Goal: Task Accomplishment & Management: Use online tool/utility

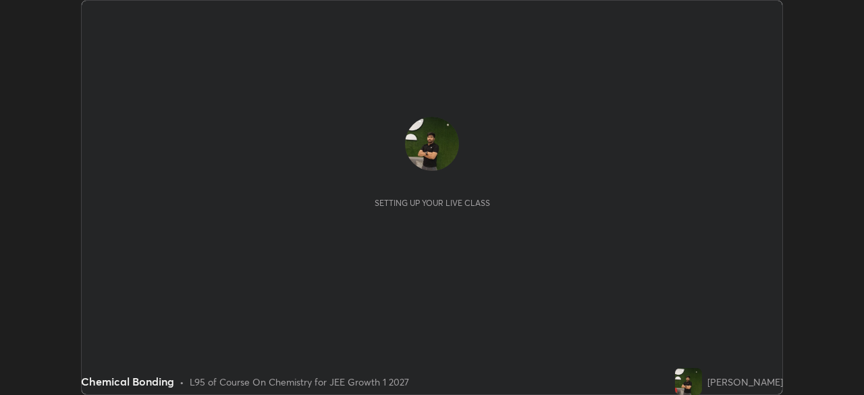
scroll to position [395, 864]
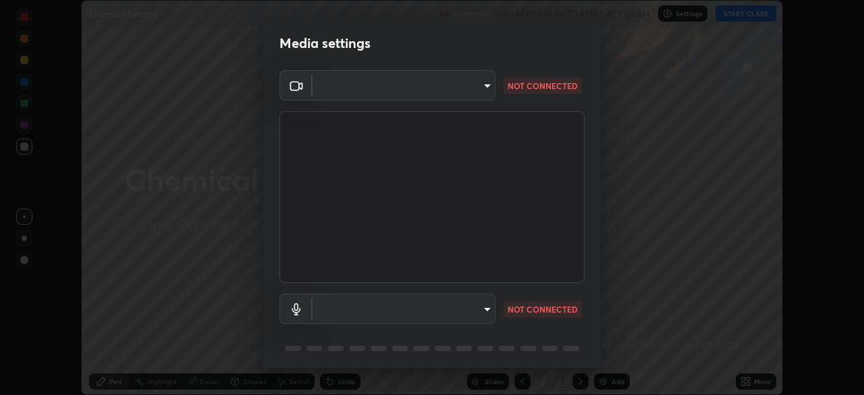
type input "d46bdb16ff48e767c093e7d50f7545420f89c8de5e6ebdbdd199fd5da91999c1"
type input "default"
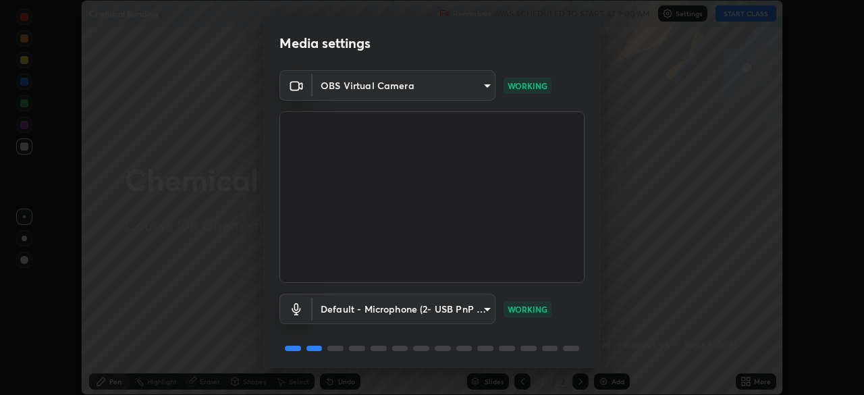
click at [340, 78] on body "Erase all Chemical Bonding Recording WAS SCHEDULED TO START AT 9:00 AM Settings…" at bounding box center [432, 197] width 864 height 395
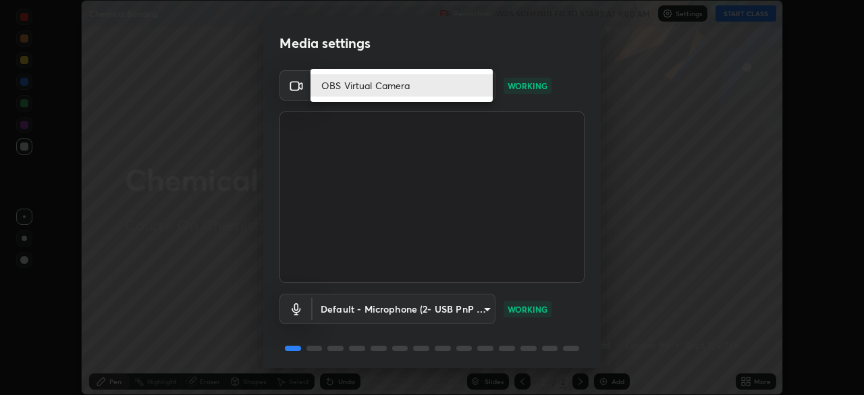
click at [340, 140] on div at bounding box center [432, 197] width 864 height 395
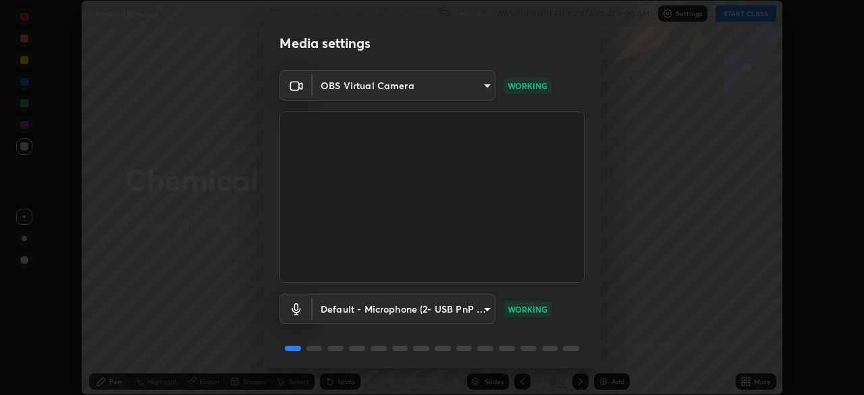
click at [388, 78] on body "Erase all Chemical Bonding Recording WAS SCHEDULED TO START AT 9:00 AM Settings…" at bounding box center [432, 197] width 864 height 395
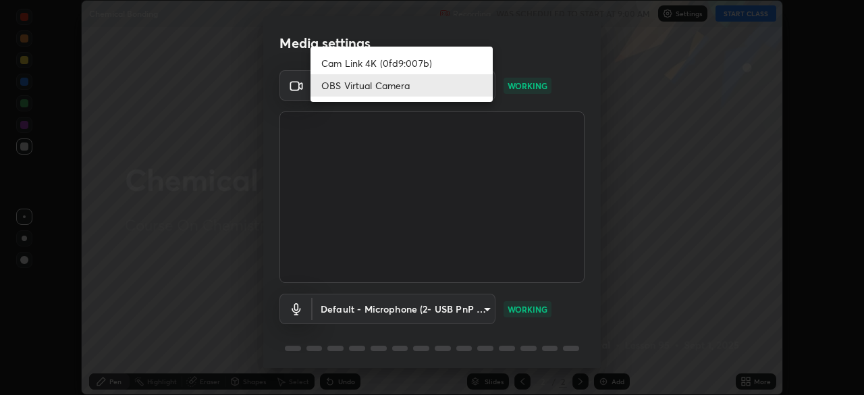
click at [342, 62] on li "Cam Link 4K (0fd9:007b)" at bounding box center [402, 63] width 182 height 22
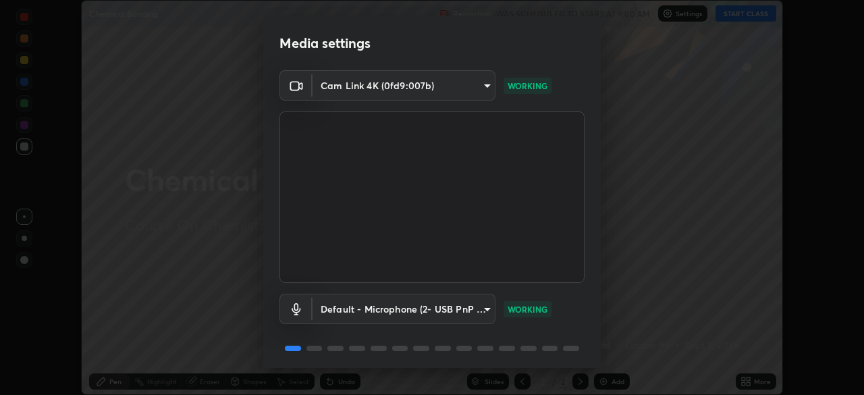
type input "6a58b21e3886260455e3a8f5b68a010b8d66c957dea9152d99a69134fe1af4a5"
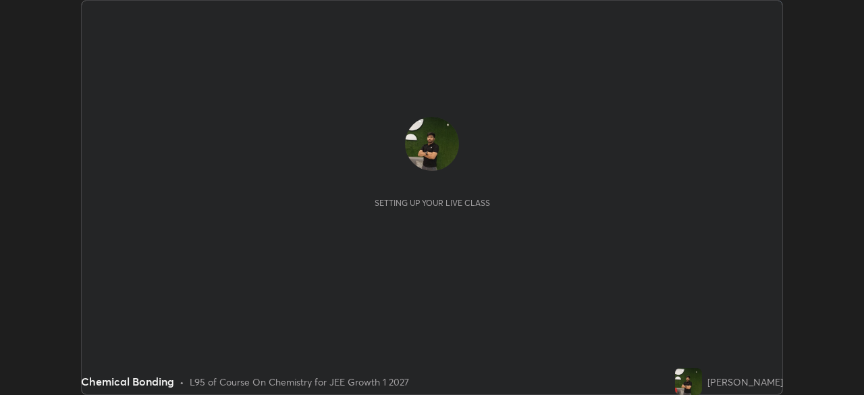
scroll to position [395, 864]
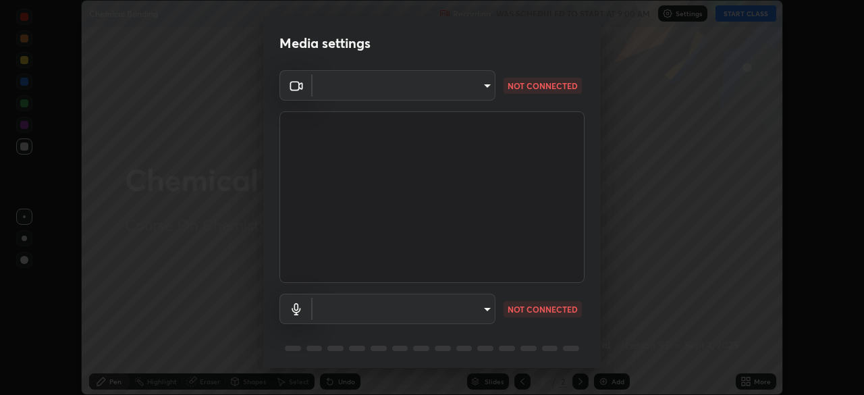
type input "d46bdb16ff48e767c093e7d50f7545420f89c8de5e6ebdbdd199fd5da91999c1"
type input "default"
click at [453, 86] on body "Erase all Chemical Bonding Recording WAS SCHEDULED TO START AT 9:00 AM Settings…" at bounding box center [432, 197] width 864 height 395
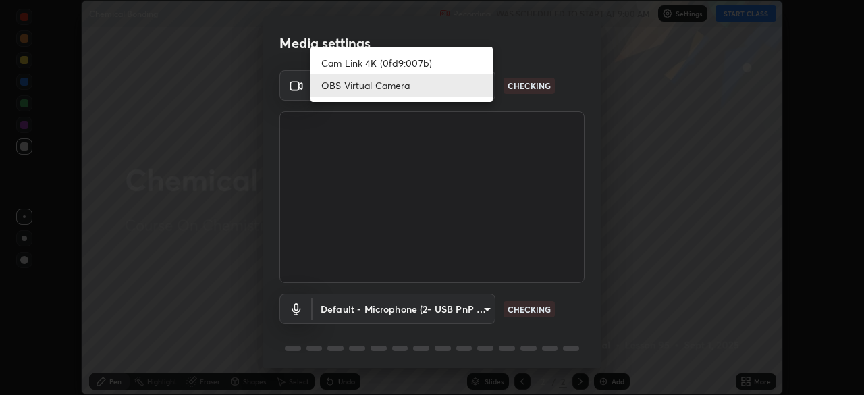
click at [461, 61] on li "Cam Link 4K (0fd9:007b)" at bounding box center [402, 63] width 182 height 22
type input "6a58b21e3886260455e3a8f5b68a010b8d66c957dea9152d99a69134fe1af4a5"
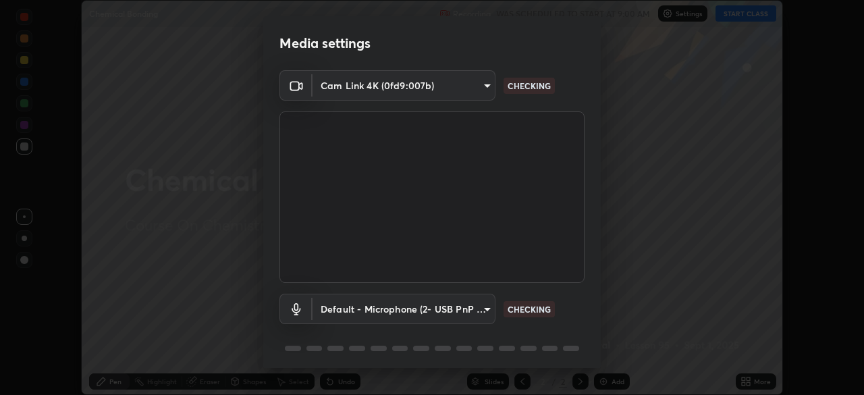
scroll to position [48, 0]
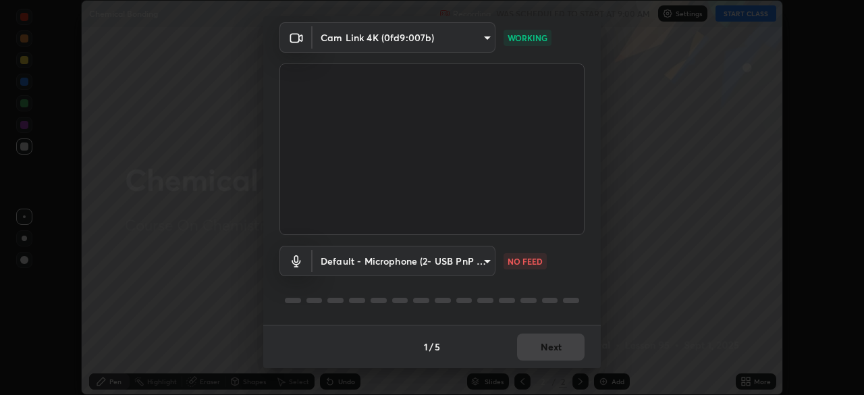
click at [397, 263] on body "Erase all Chemical Bonding Recording WAS SCHEDULED TO START AT 9:00 AM Settings…" at bounding box center [432, 197] width 864 height 395
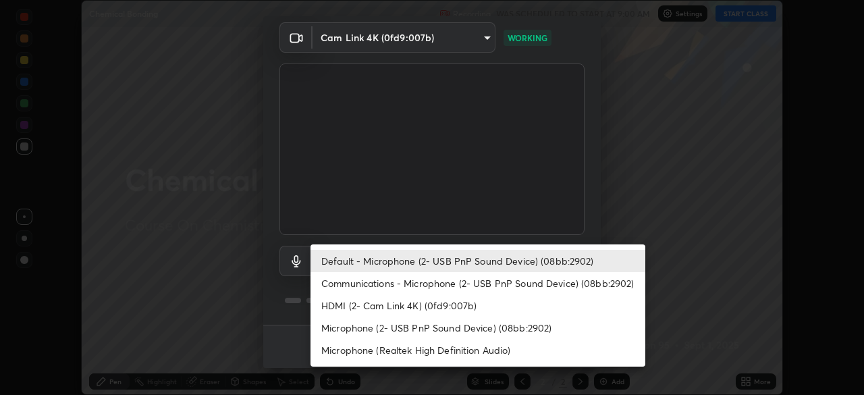
click at [353, 255] on li "Default - Microphone (2- USB PnP Sound Device) (08bb:2902)" at bounding box center [478, 261] width 335 height 22
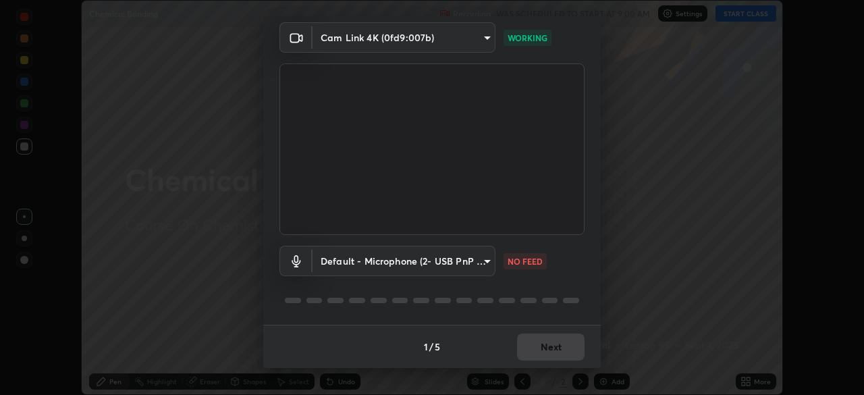
click at [338, 259] on body "Erase all Chemical Bonding Recording WAS SCHEDULED TO START AT 9:00 AM Settings…" at bounding box center [432, 197] width 864 height 395
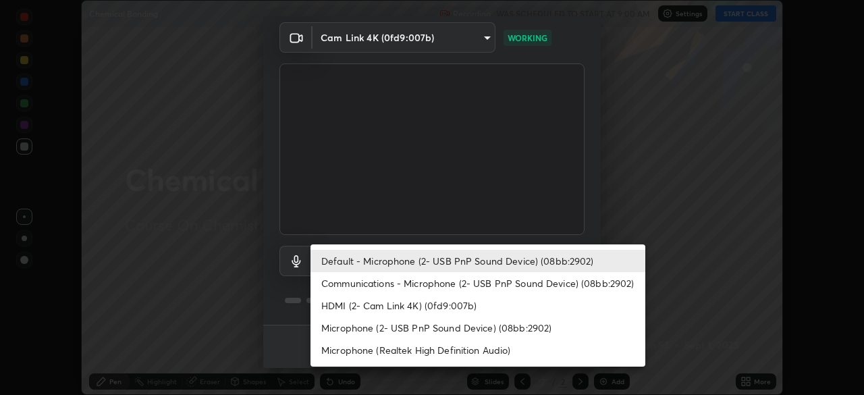
click at [343, 284] on li "Communications - Microphone (2- USB PnP Sound Device) (08bb:2902)" at bounding box center [478, 283] width 335 height 22
type input "communications"
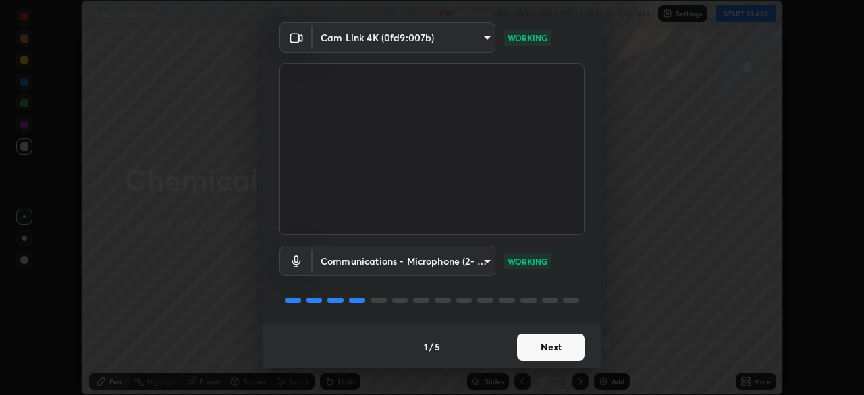
click at [538, 345] on button "Next" at bounding box center [551, 347] width 68 height 27
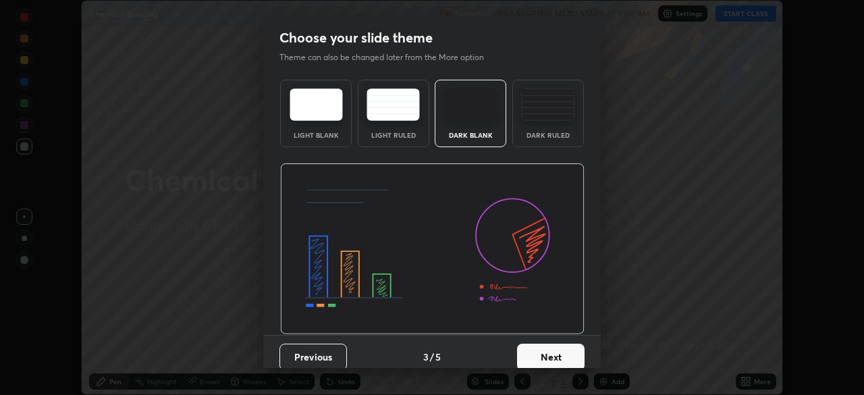
click at [536, 346] on button "Next" at bounding box center [551, 357] width 68 height 27
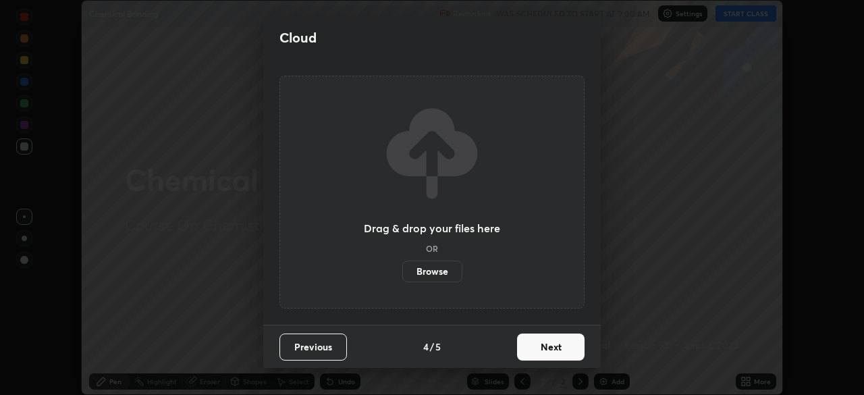
click at [538, 353] on button "Next" at bounding box center [551, 347] width 68 height 27
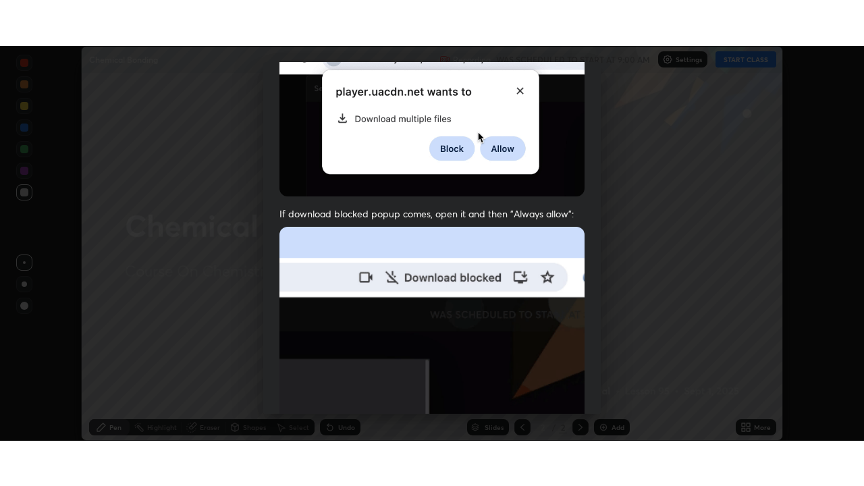
scroll to position [323, 0]
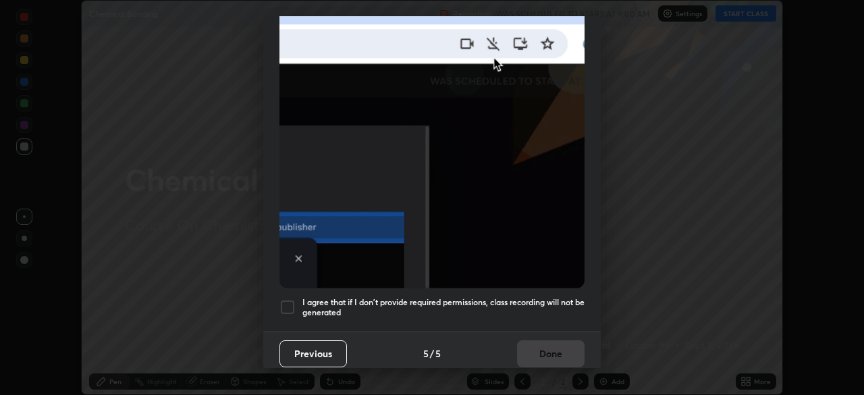
click at [289, 299] on div at bounding box center [288, 307] width 16 height 16
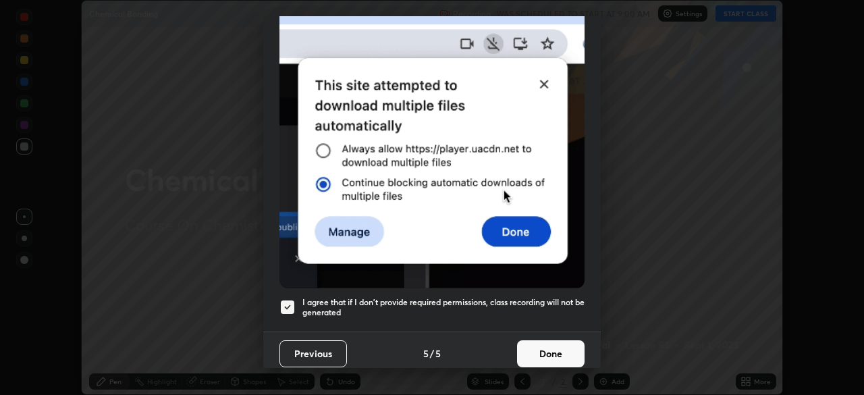
click at [533, 348] on button "Done" at bounding box center [551, 353] width 68 height 27
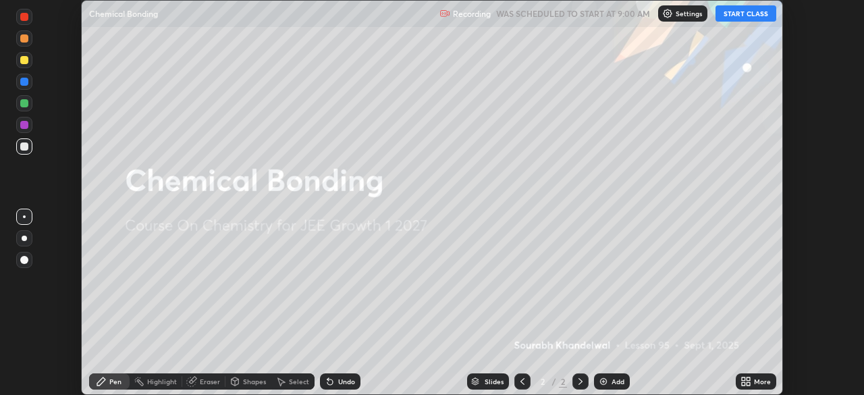
click at [748, 384] on icon at bounding box center [748, 383] width 3 height 3
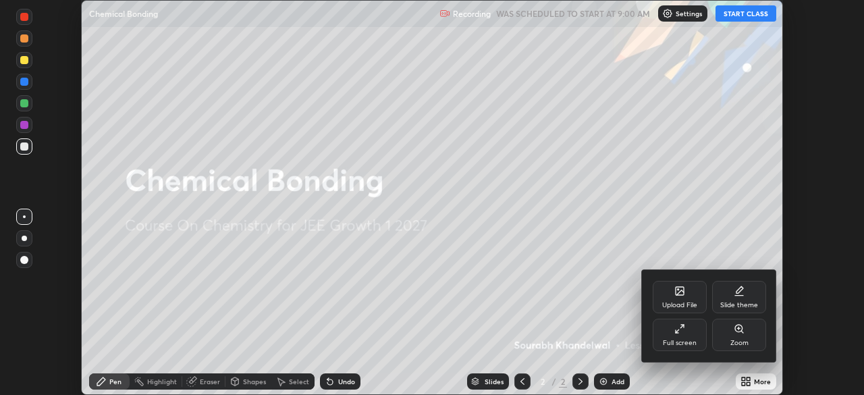
click at [675, 335] on div "Full screen" at bounding box center [680, 335] width 54 height 32
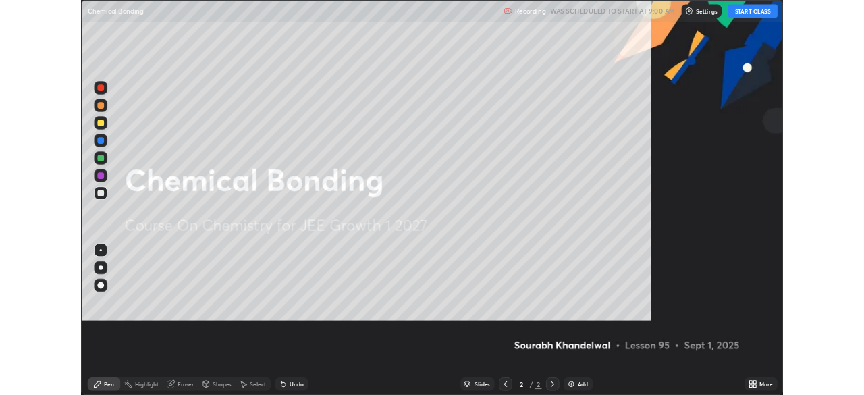
scroll to position [486, 864]
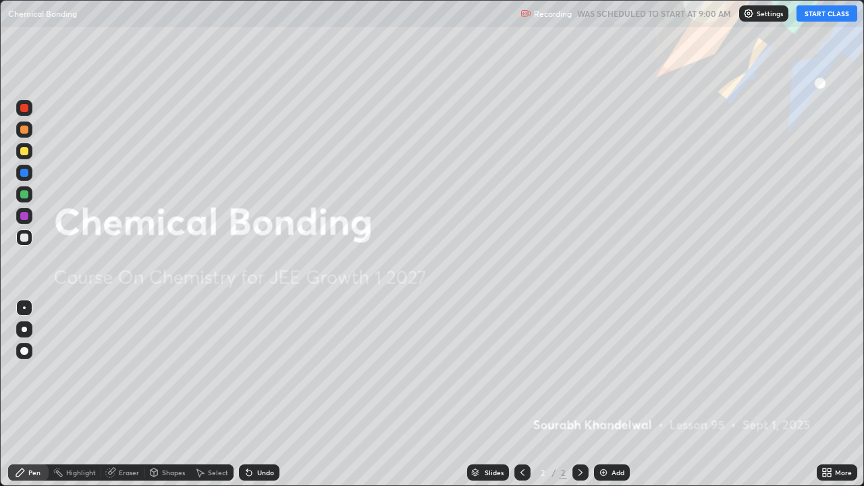
click at [815, 18] on button "START CLASS" at bounding box center [827, 13] width 61 height 16
click at [615, 394] on div "Add" at bounding box center [612, 473] width 36 height 16
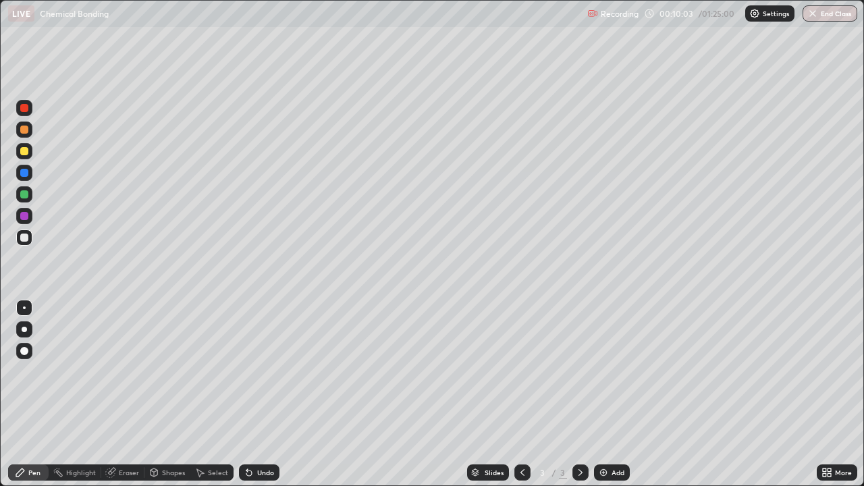
click at [613, 394] on div "Add" at bounding box center [612, 473] width 36 height 16
click at [126, 394] on div "Eraser" at bounding box center [129, 472] width 20 height 7
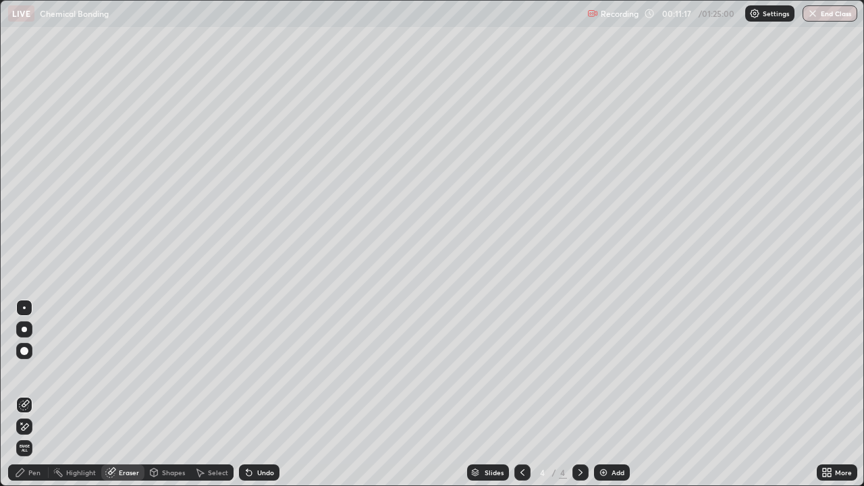
click at [31, 394] on div "Pen" at bounding box center [34, 472] width 12 height 7
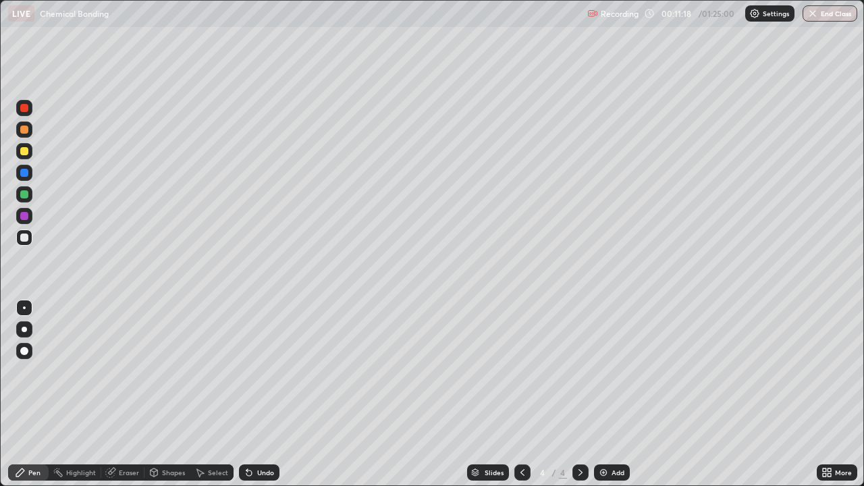
click at [27, 192] on div at bounding box center [24, 194] width 8 height 8
click at [23, 241] on div at bounding box center [24, 238] width 8 height 8
click at [208, 394] on div "Select" at bounding box center [218, 472] width 20 height 7
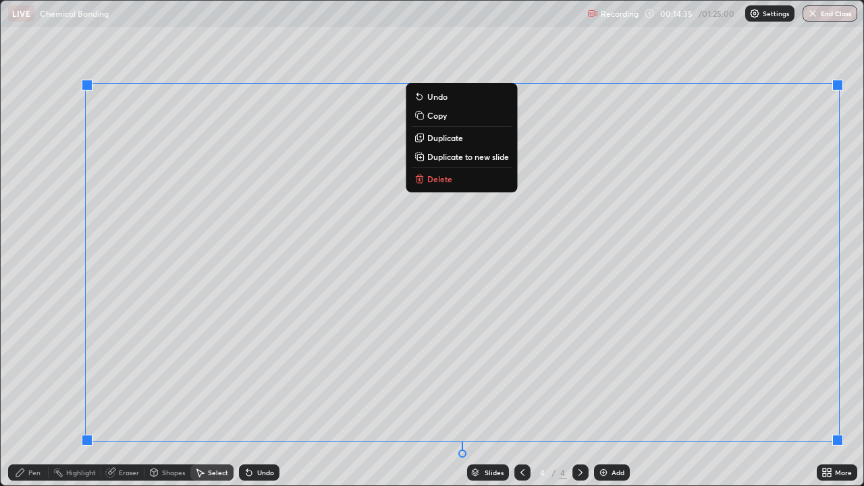
click at [473, 185] on button "Delete" at bounding box center [461, 179] width 101 height 16
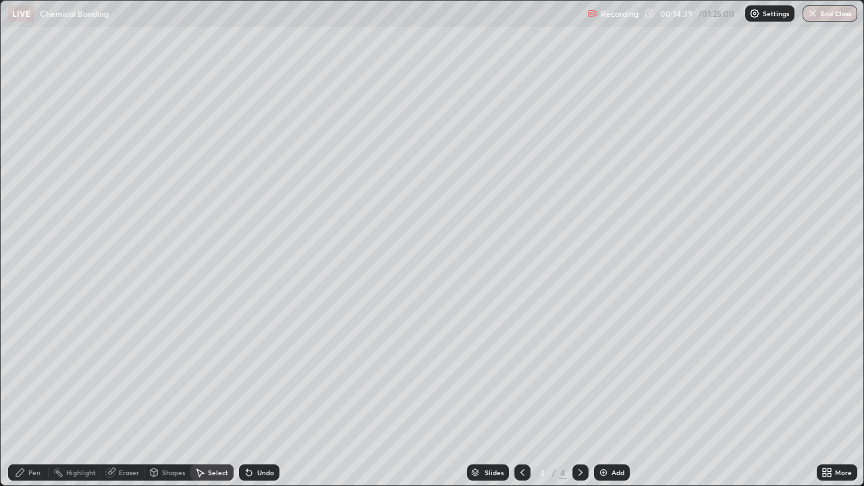
click at [31, 394] on div "Pen" at bounding box center [34, 472] width 12 height 7
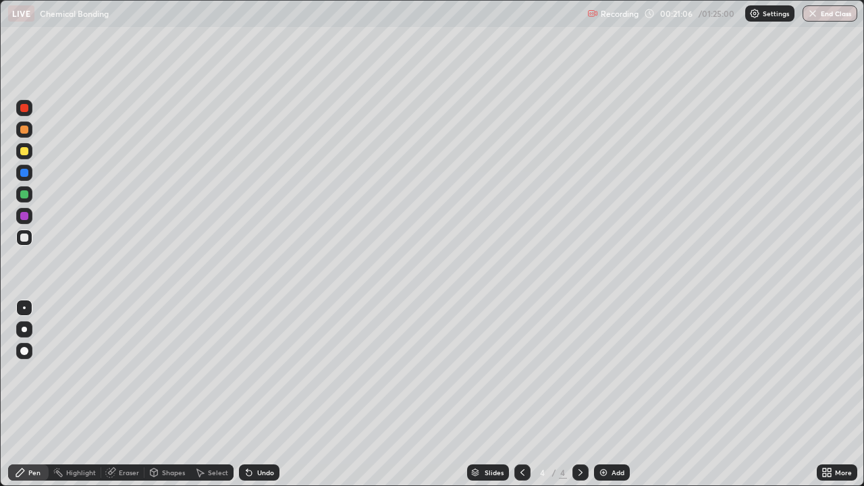
click at [205, 394] on div "Select" at bounding box center [211, 473] width 43 height 16
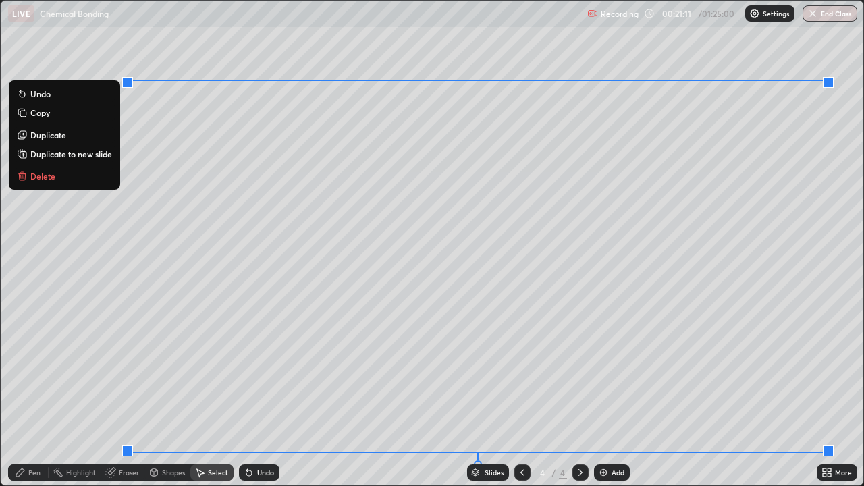
click at [81, 182] on button "Delete" at bounding box center [64, 176] width 101 height 16
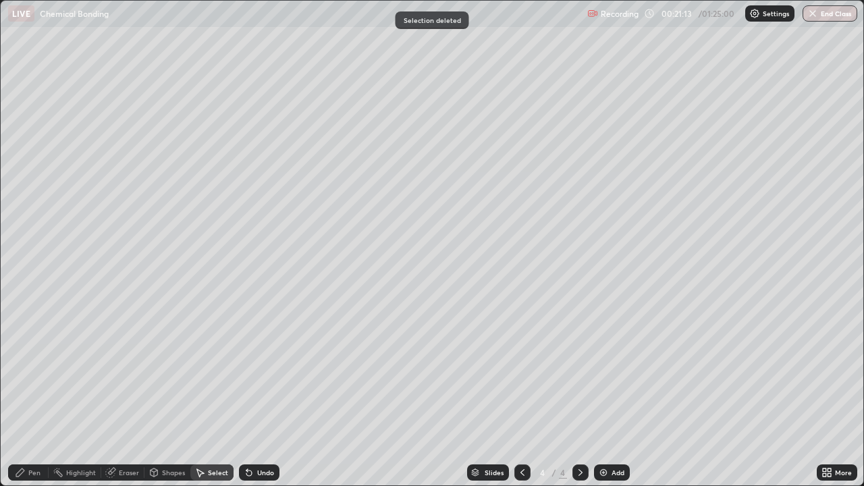
click at [120, 394] on div "Eraser" at bounding box center [129, 472] width 20 height 7
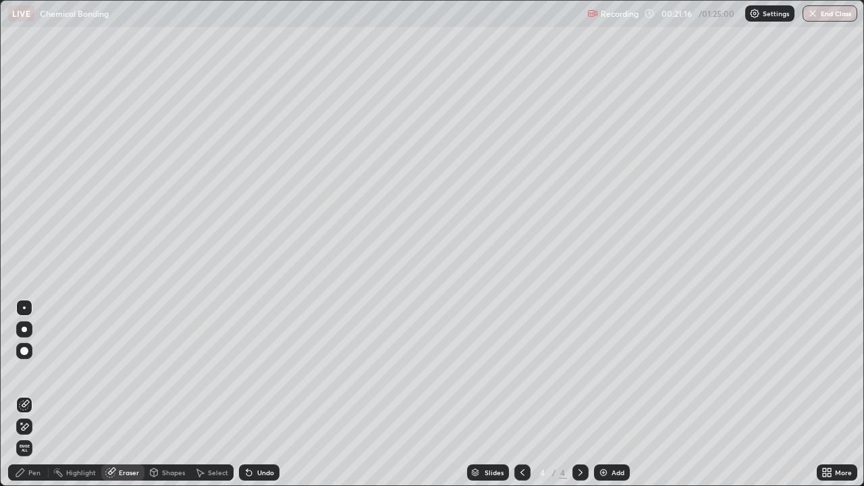
click at [30, 394] on div "Pen" at bounding box center [34, 472] width 12 height 7
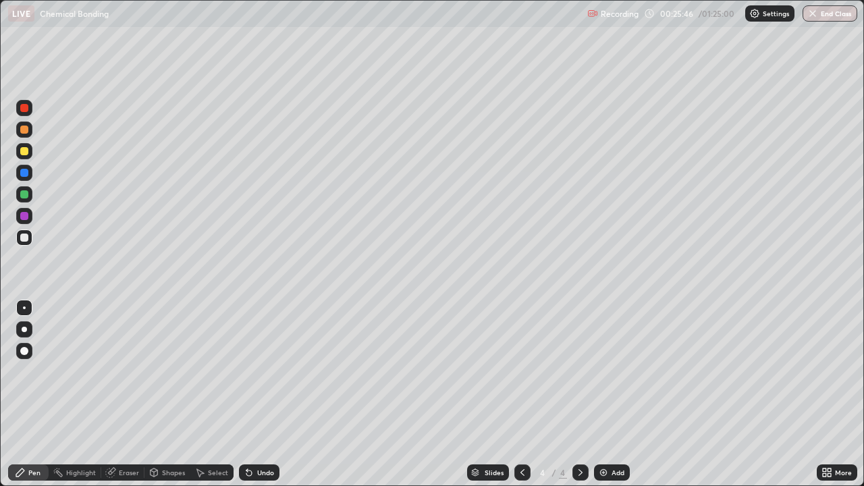
click at [217, 394] on div "Select" at bounding box center [218, 472] width 20 height 7
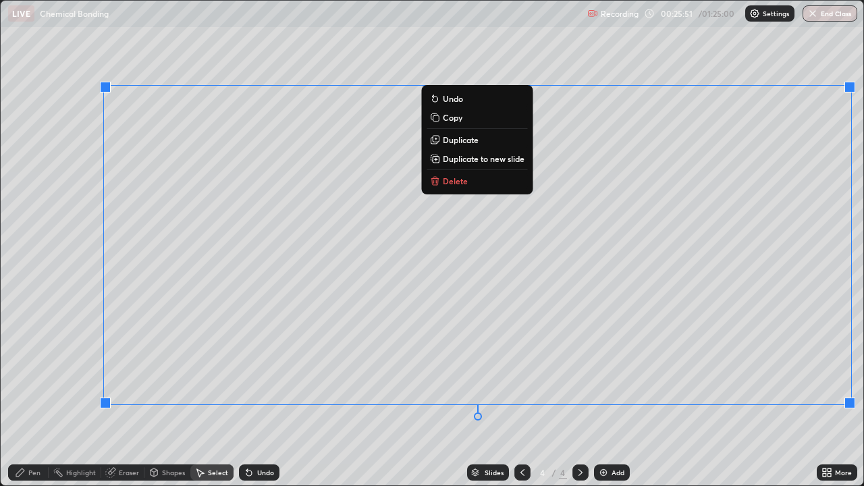
click at [480, 185] on button "Delete" at bounding box center [477, 181] width 101 height 16
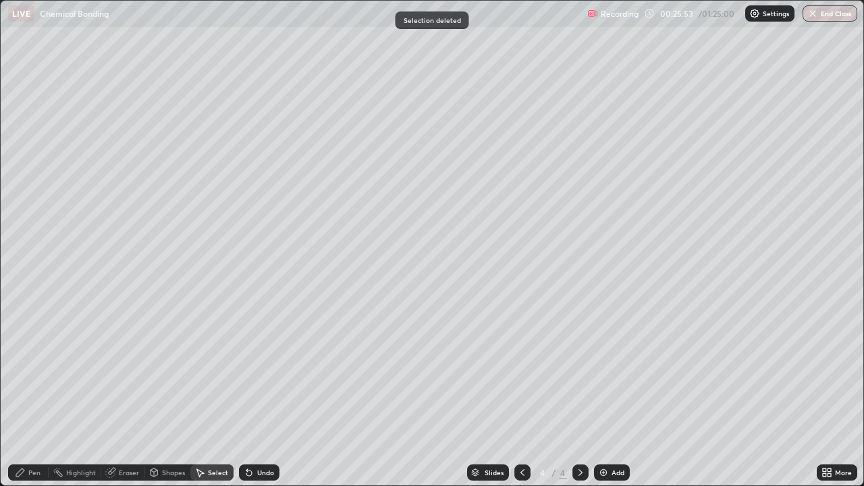
click at [29, 394] on div "Pen" at bounding box center [28, 473] width 41 height 16
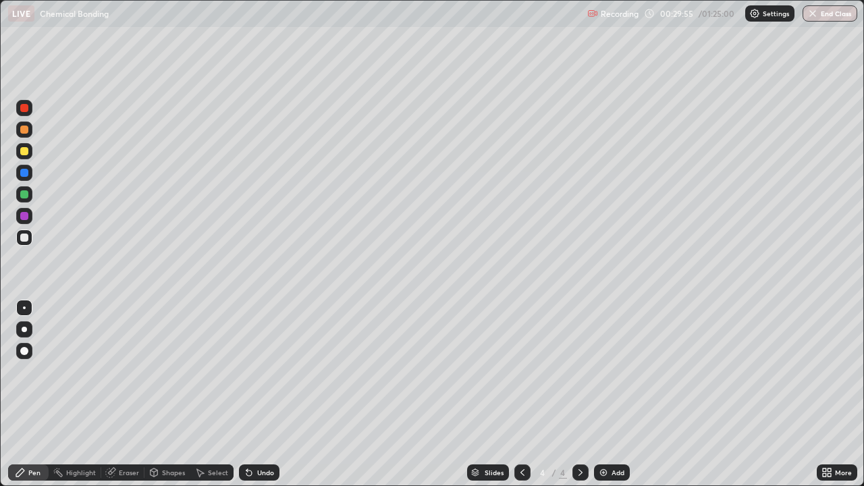
click at [209, 394] on div "Select" at bounding box center [218, 472] width 20 height 7
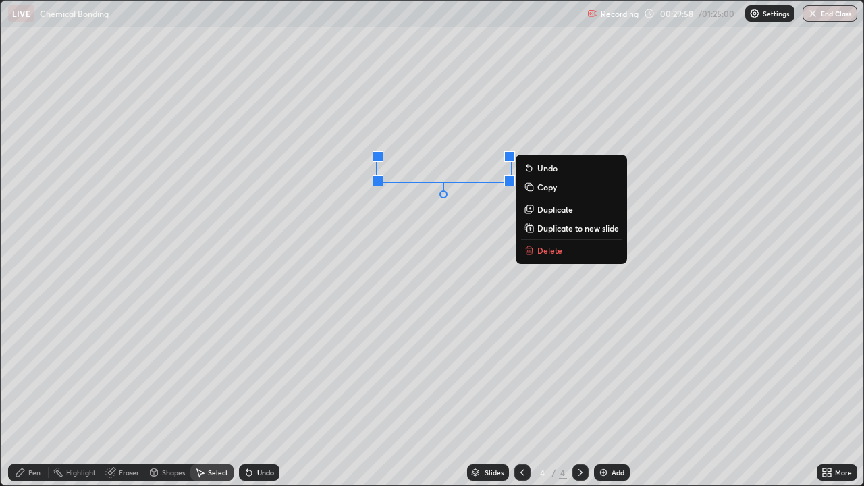
click at [534, 249] on icon at bounding box center [529, 250] width 11 height 11
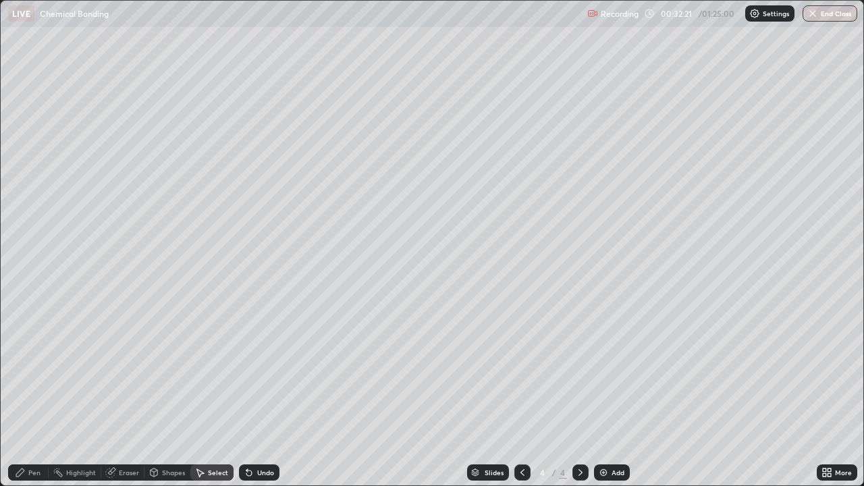
click at [606, 394] on img at bounding box center [603, 472] width 11 height 11
click at [28, 394] on div "Pen" at bounding box center [28, 473] width 41 height 16
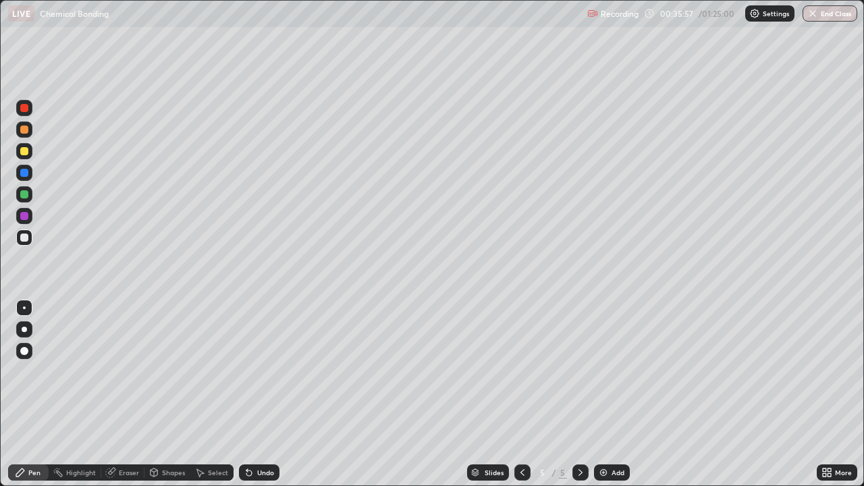
click at [616, 394] on div "Add" at bounding box center [612, 473] width 36 height 16
click at [255, 394] on div "Undo" at bounding box center [259, 473] width 41 height 16
click at [256, 394] on div "Undo" at bounding box center [259, 473] width 41 height 16
click at [255, 394] on div "Undo" at bounding box center [257, 472] width 46 height 27
click at [257, 394] on div "Undo" at bounding box center [257, 472] width 46 height 27
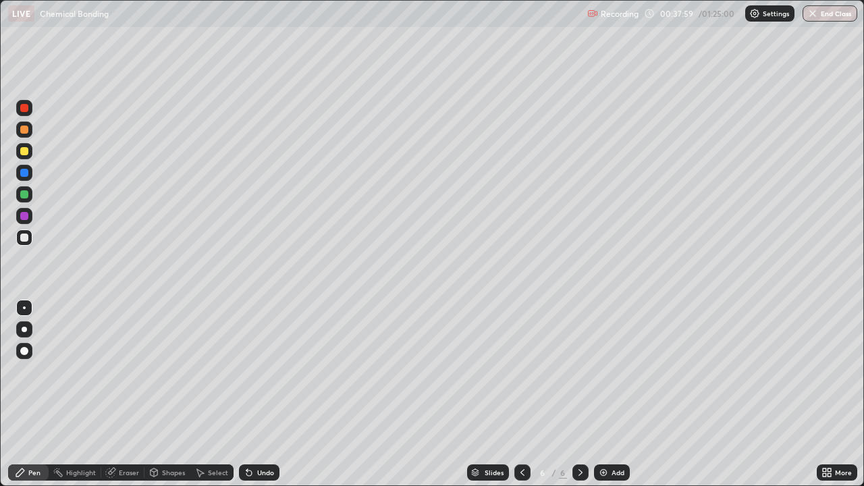
click at [257, 394] on div "Undo" at bounding box center [257, 472] width 46 height 27
click at [609, 394] on div "Add" at bounding box center [612, 473] width 36 height 16
click at [613, 394] on div "Add" at bounding box center [618, 472] width 13 height 7
click at [259, 394] on div "Undo" at bounding box center [265, 472] width 17 height 7
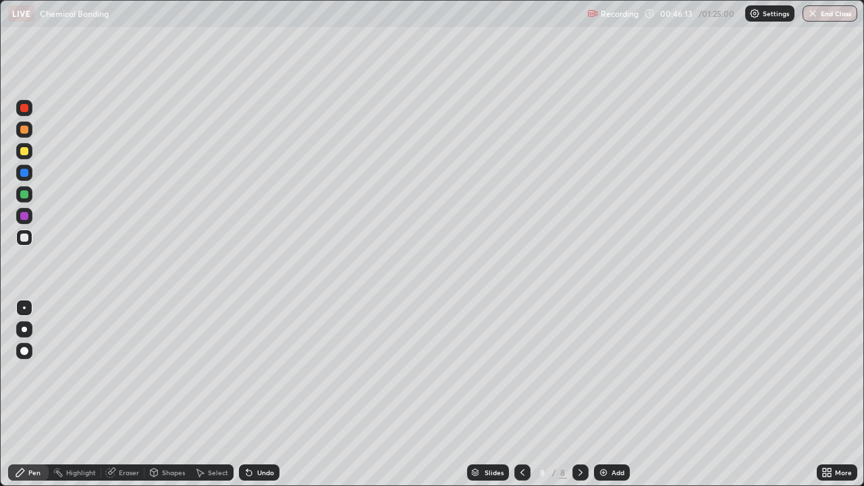
click at [260, 394] on div "Undo" at bounding box center [265, 472] width 17 height 7
click at [259, 394] on div "Undo" at bounding box center [265, 472] width 17 height 7
click at [129, 394] on div "Eraser" at bounding box center [129, 472] width 20 height 7
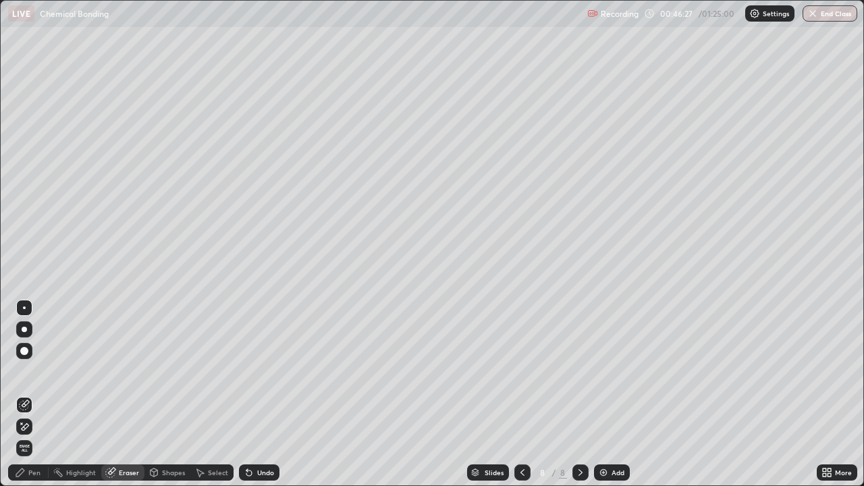
click at [30, 394] on div "Pen" at bounding box center [34, 472] width 12 height 7
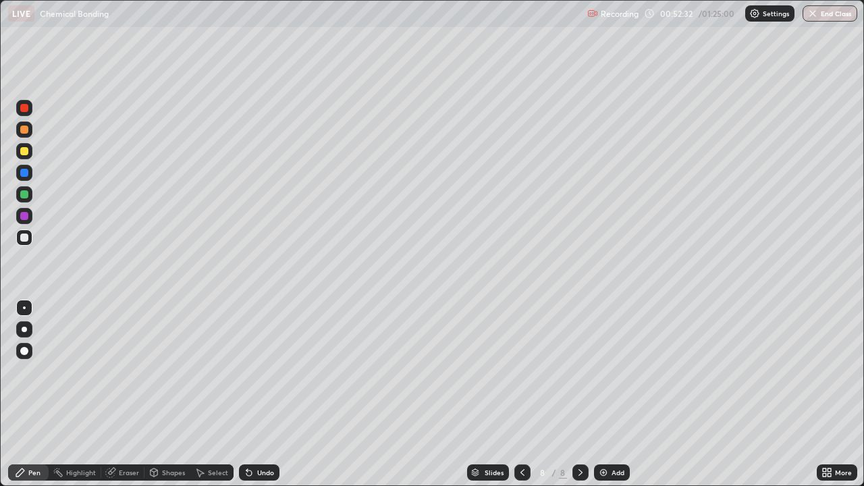
click at [609, 394] on div "Add" at bounding box center [612, 473] width 36 height 16
click at [26, 195] on div at bounding box center [24, 194] width 8 height 8
click at [617, 394] on div "Add" at bounding box center [618, 472] width 13 height 7
click at [264, 394] on div "Undo" at bounding box center [265, 472] width 17 height 7
click at [255, 394] on div "Undo" at bounding box center [259, 473] width 41 height 16
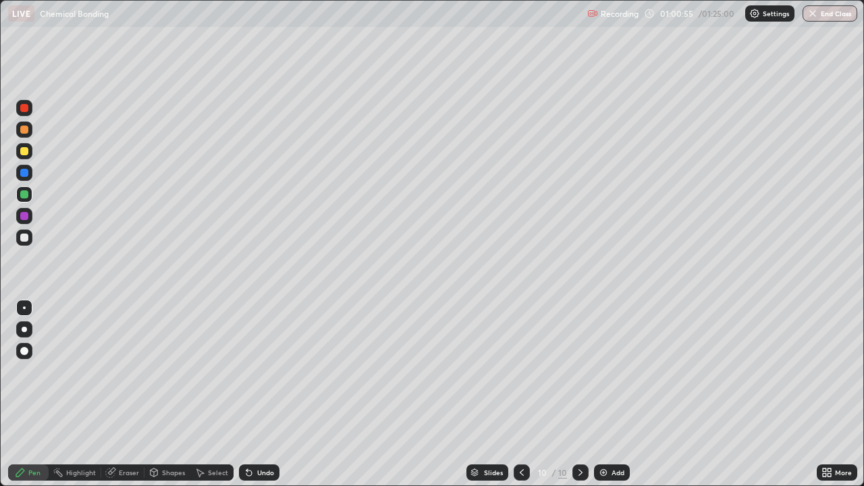
click at [616, 394] on div "Add" at bounding box center [612, 473] width 36 height 16
click at [259, 394] on div "Undo" at bounding box center [265, 472] width 17 height 7
click at [252, 394] on icon at bounding box center [249, 472] width 11 height 11
click at [261, 394] on div "Undo" at bounding box center [265, 472] width 17 height 7
click at [604, 394] on div "Add" at bounding box center [612, 473] width 36 height 16
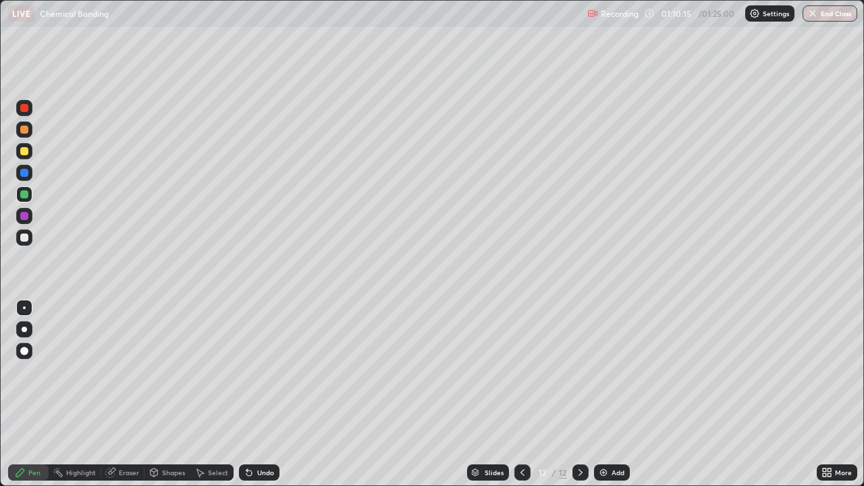
click at [246, 394] on icon at bounding box center [249, 472] width 11 height 11
click at [253, 394] on div "Undo" at bounding box center [259, 473] width 41 height 16
click at [262, 394] on div "Undo" at bounding box center [259, 473] width 41 height 16
click at [265, 394] on div "Undo" at bounding box center [259, 473] width 41 height 16
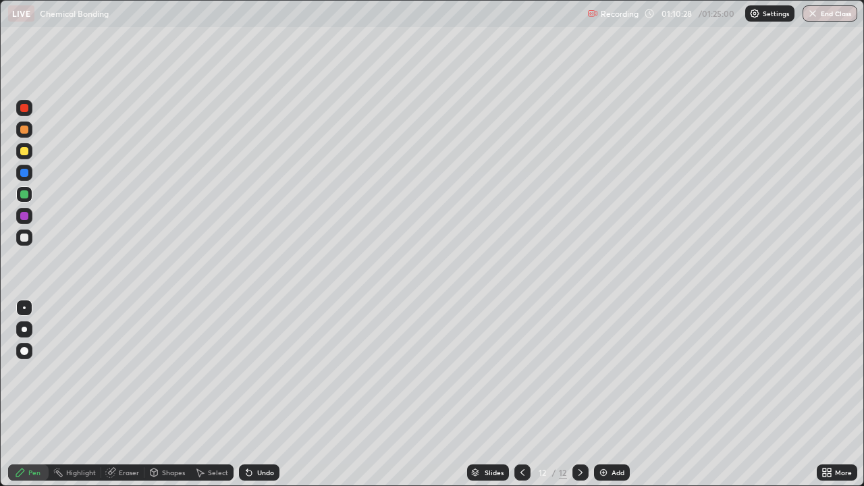
click at [267, 394] on div "Undo" at bounding box center [259, 473] width 41 height 16
click at [268, 394] on div "Undo" at bounding box center [257, 472] width 46 height 27
click at [269, 394] on div "Undo" at bounding box center [257, 472] width 46 height 27
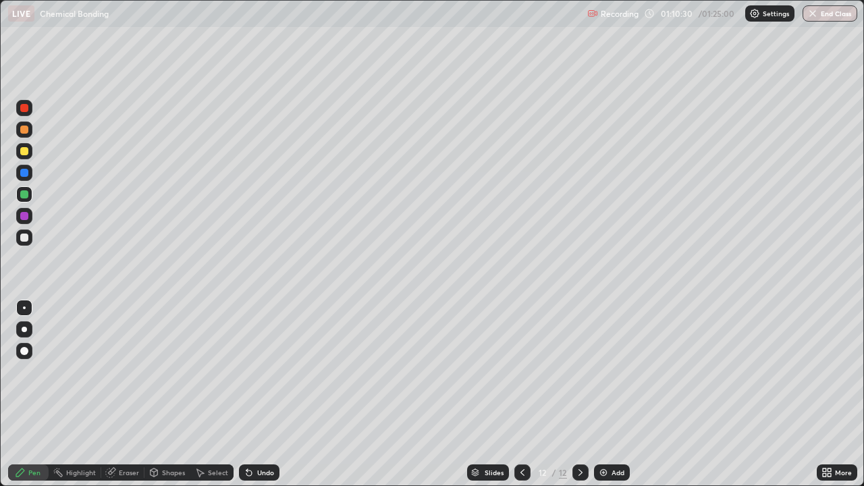
click at [257, 394] on div "Undo" at bounding box center [265, 472] width 17 height 7
click at [259, 394] on div "Undo" at bounding box center [265, 472] width 17 height 7
click at [258, 394] on div "Undo" at bounding box center [265, 472] width 17 height 7
click at [266, 394] on div "Undo" at bounding box center [257, 472] width 46 height 27
click at [263, 394] on div "Undo" at bounding box center [265, 472] width 17 height 7
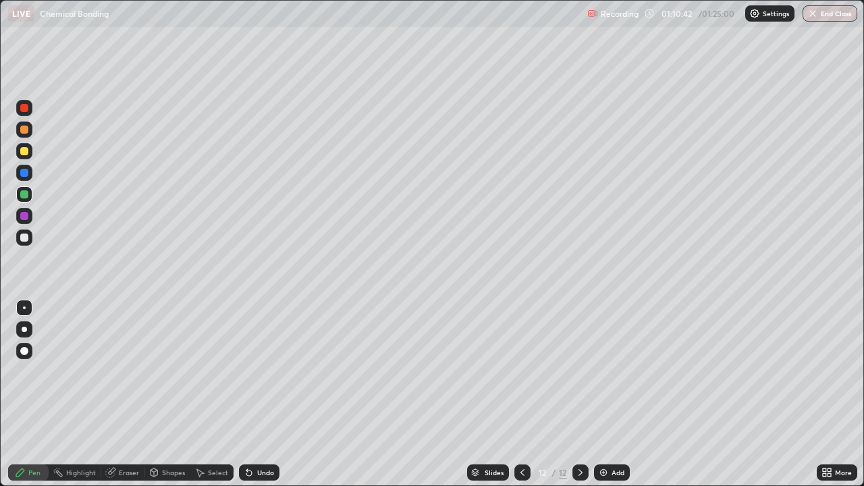
click at [270, 394] on div "Undo" at bounding box center [265, 472] width 17 height 7
click at [612, 394] on div "Add" at bounding box center [618, 472] width 13 height 7
click at [818, 16] on img "button" at bounding box center [813, 13] width 11 height 11
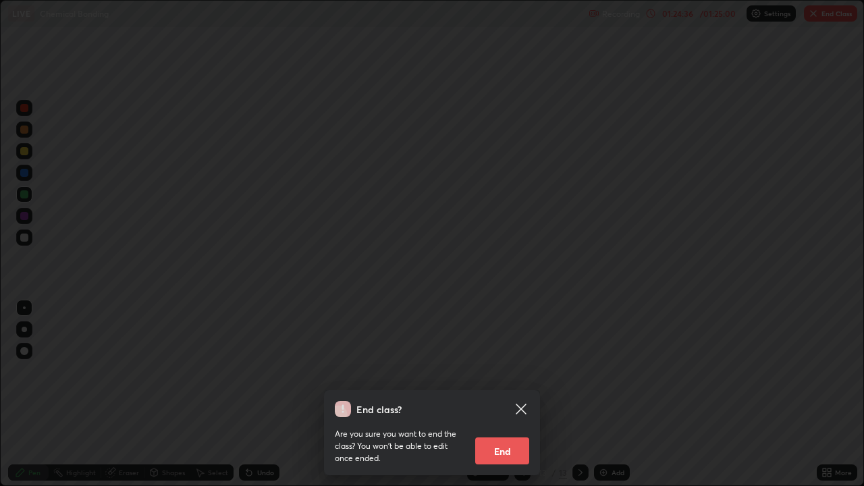
click at [509, 394] on button "End" at bounding box center [502, 451] width 54 height 27
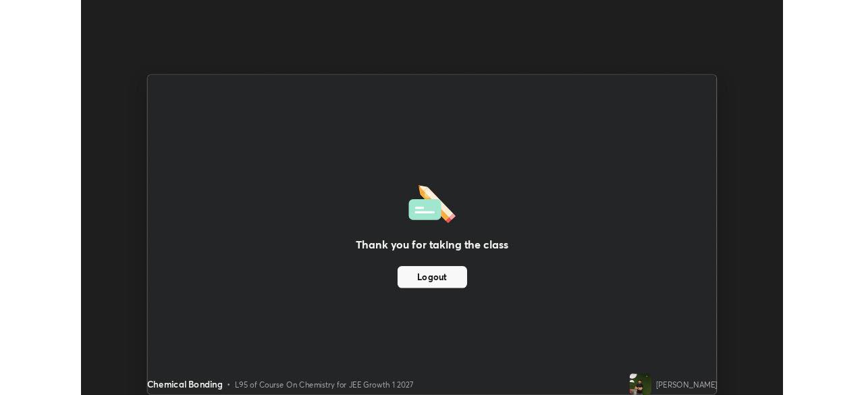
scroll to position [67138, 66669]
